Goal: Task Accomplishment & Management: Complete application form

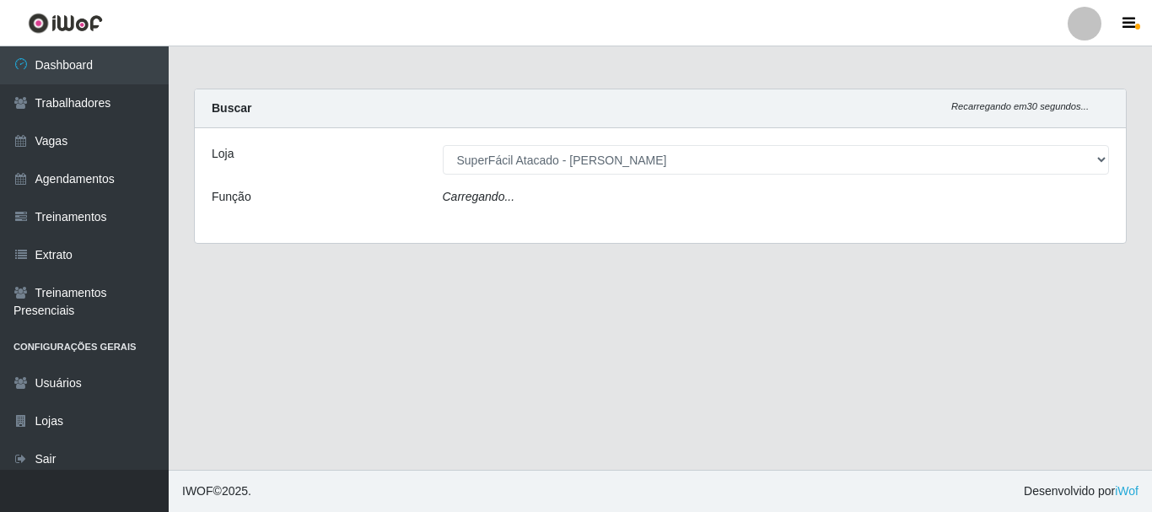
select select "399"
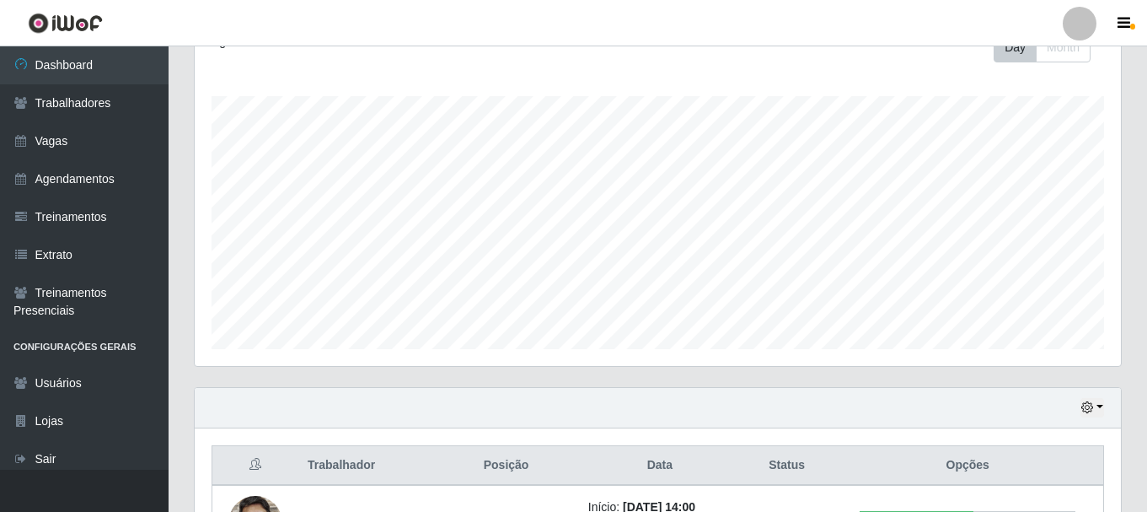
scroll to position [383, 0]
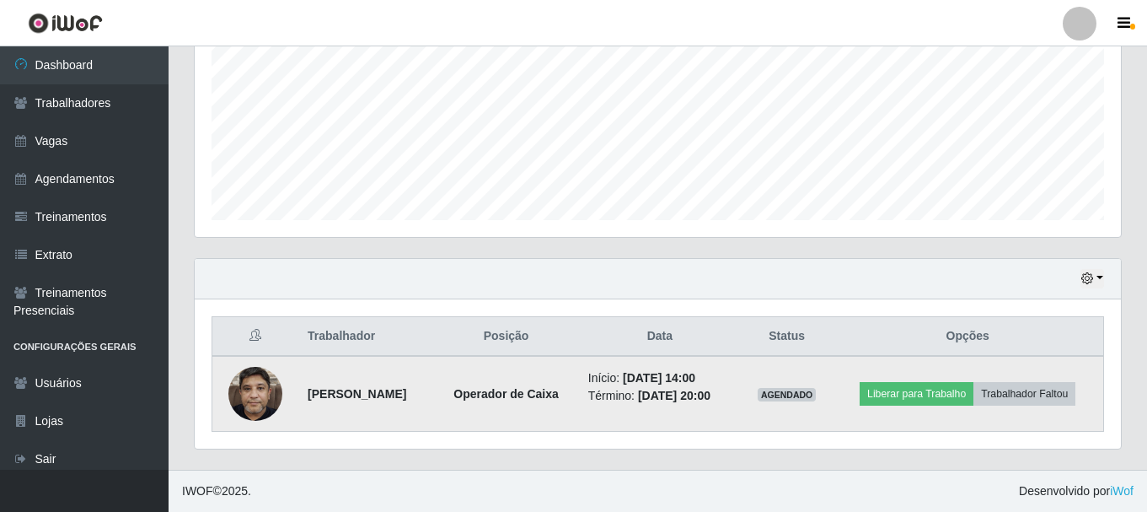
click at [243, 397] on img at bounding box center [255, 393] width 54 height 72
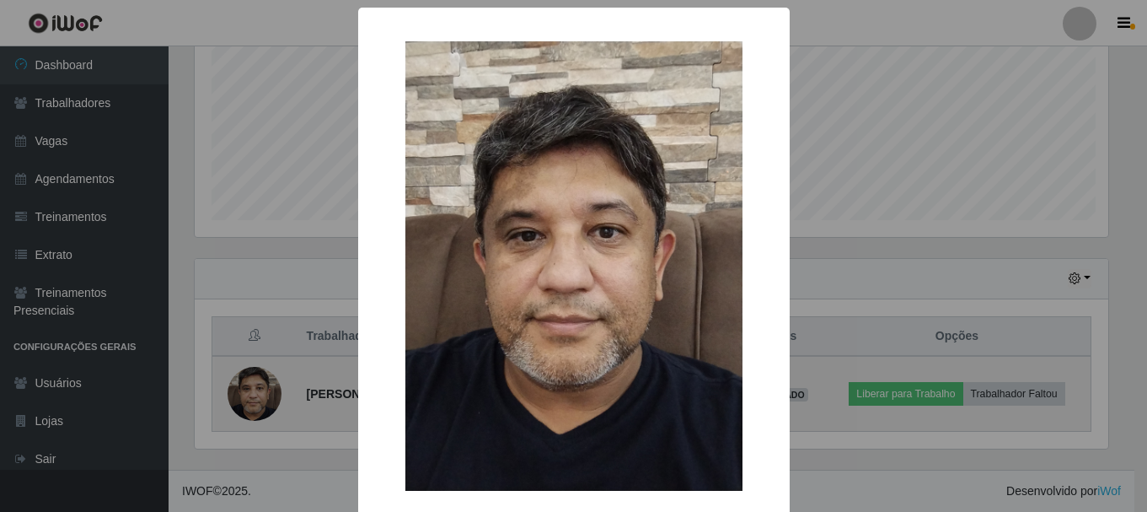
scroll to position [350, 918]
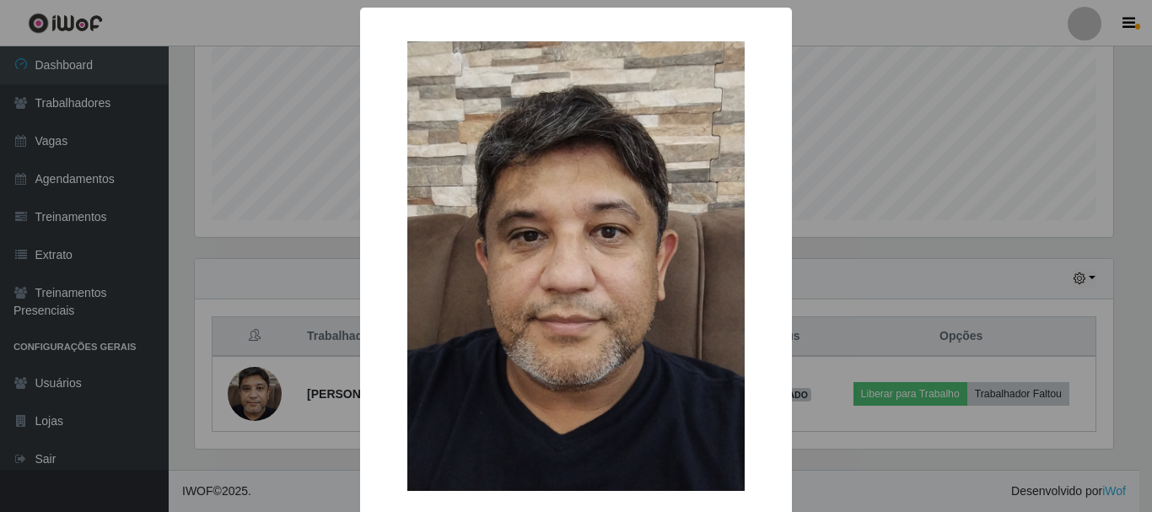
click at [1133, 189] on div "× OK Cancel" at bounding box center [576, 256] width 1152 height 512
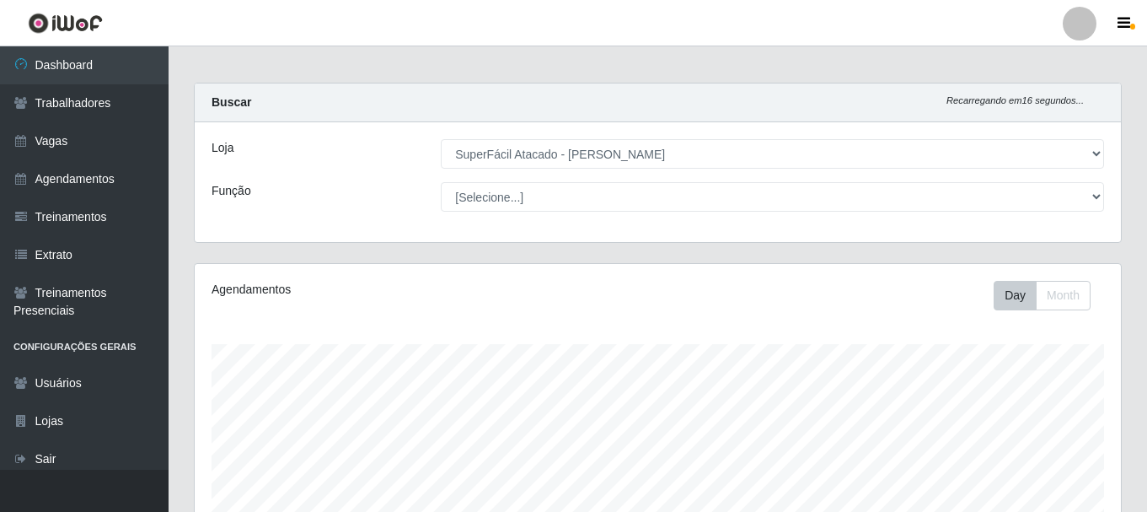
scroll to position [0, 0]
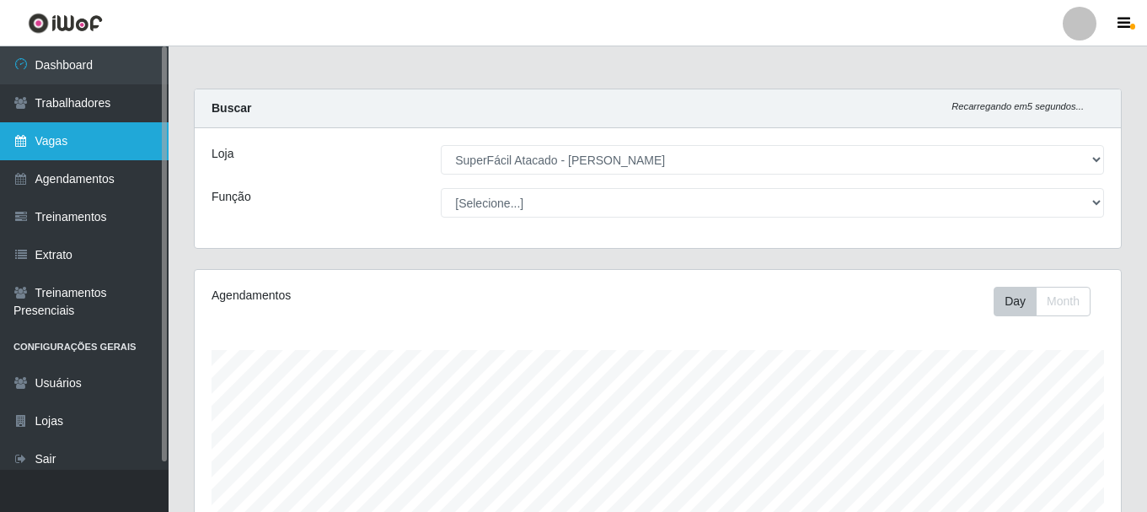
click at [64, 138] on link "Vagas" at bounding box center [84, 141] width 169 height 38
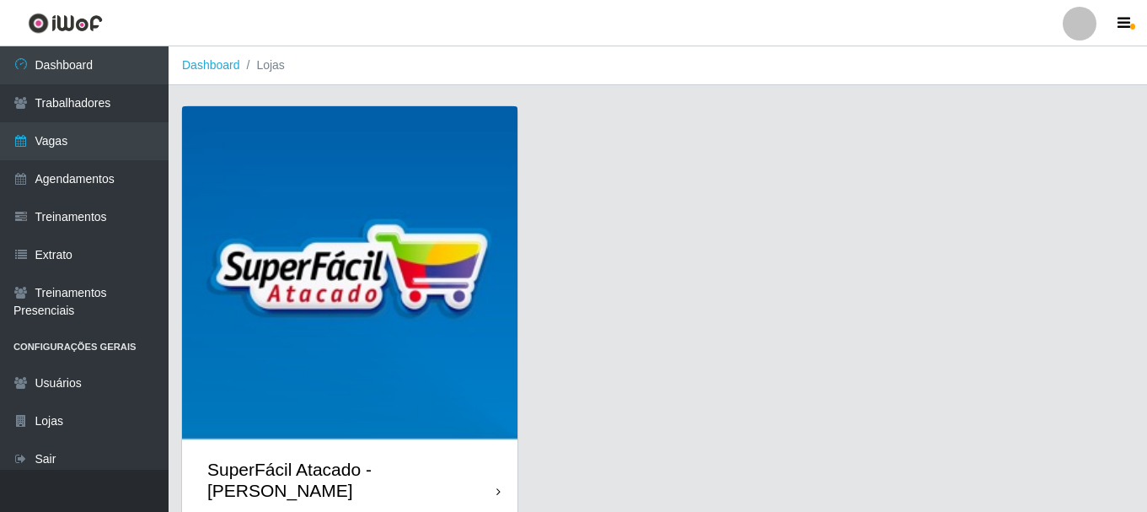
click at [502, 460] on div "SuperFácil Atacado - [PERSON_NAME]" at bounding box center [350, 480] width 336 height 76
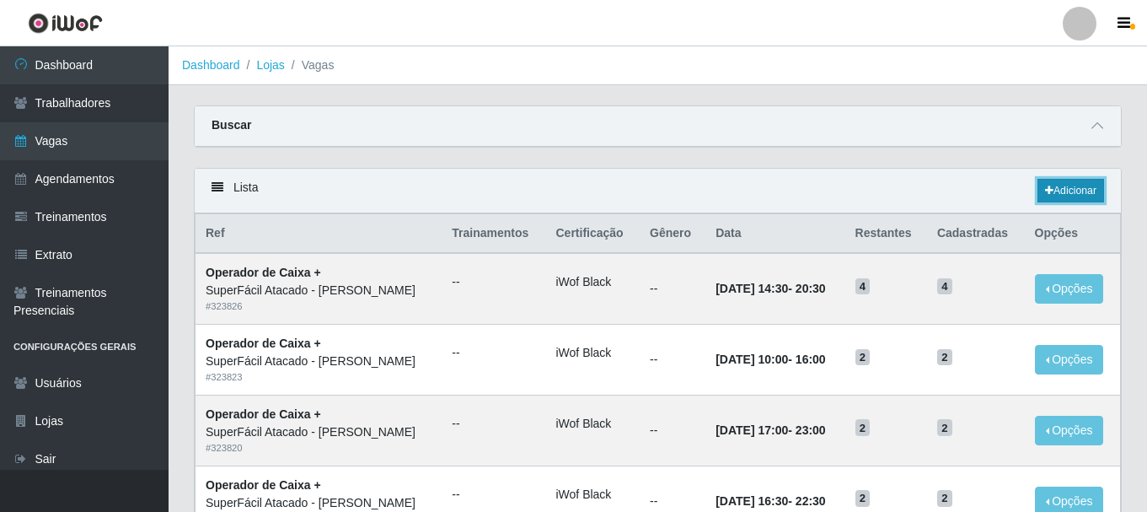
click at [1072, 189] on link "Adicionar" at bounding box center [1071, 191] width 67 height 24
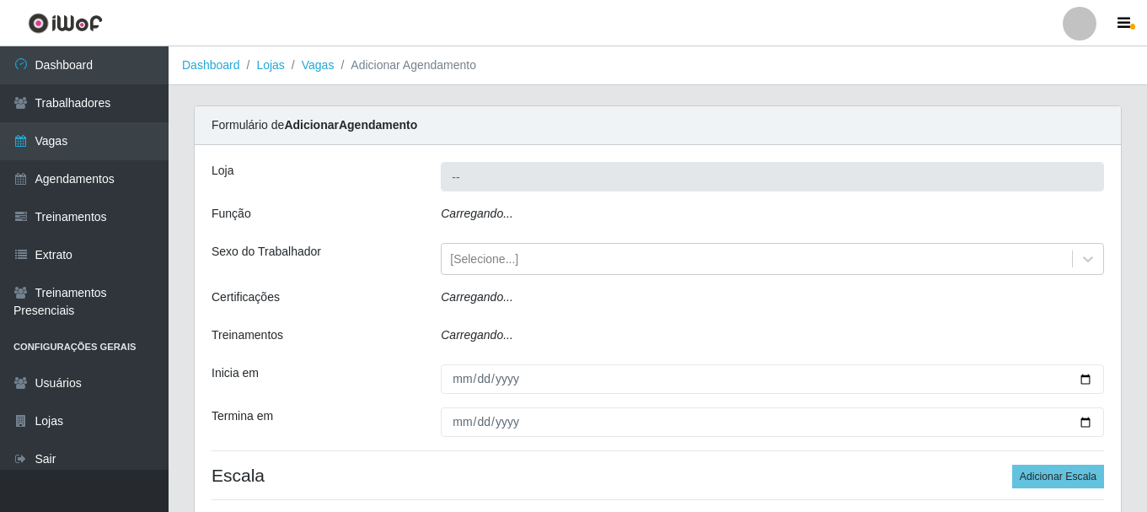
type input "SuperFácil Atacado - [PERSON_NAME]"
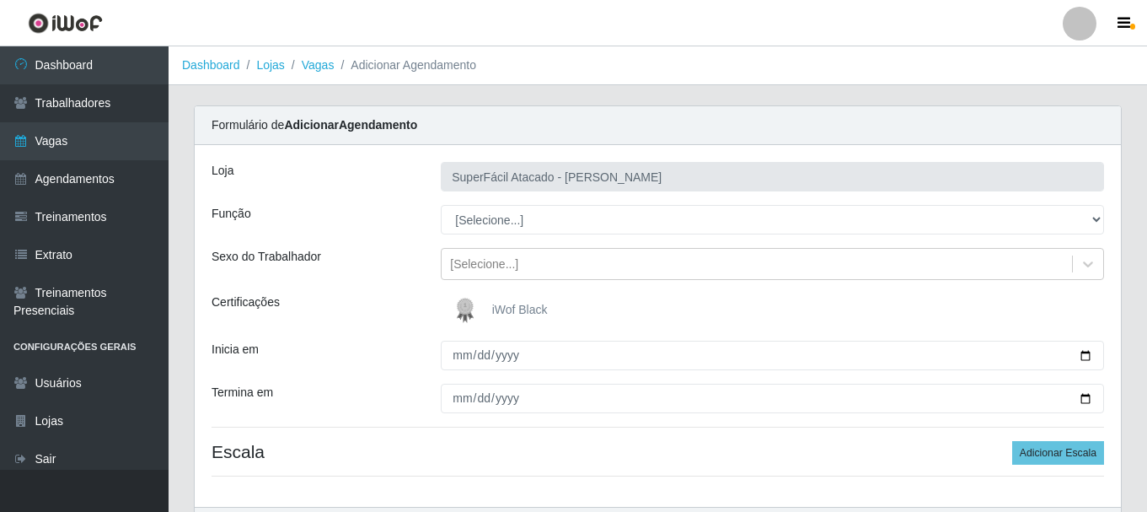
click at [526, 313] on span "iWof Black" at bounding box center [520, 309] width 56 height 13
click at [0, 0] on input "iWof Black" at bounding box center [0, 0] width 0 height 0
click at [514, 308] on span "iWof Black" at bounding box center [520, 309] width 56 height 13
click at [0, 0] on input "iWof Black" at bounding box center [0, 0] width 0 height 0
